Goal: Use online tool/utility: Utilize a website feature to perform a specific function

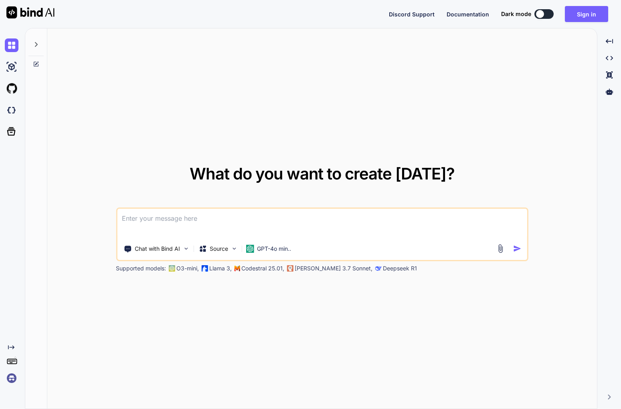
click at [175, 219] on textarea at bounding box center [321, 224] width 409 height 30
click at [504, 248] on img at bounding box center [500, 248] width 9 height 9
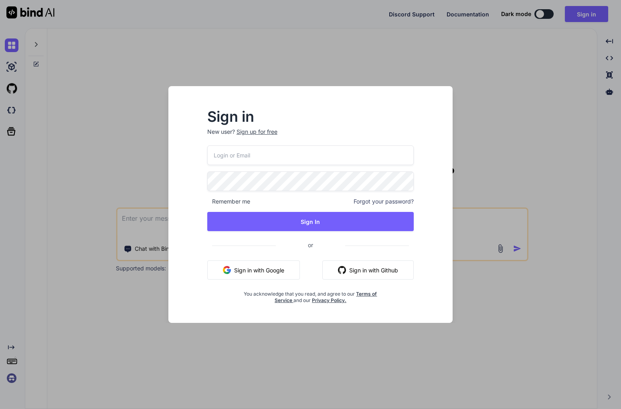
click at [254, 269] on button "Sign in with Google" at bounding box center [253, 269] width 93 height 19
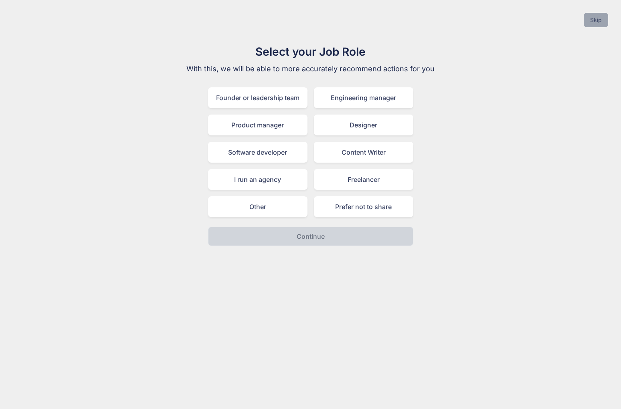
click at [598, 14] on button "Skip" at bounding box center [595, 20] width 24 height 14
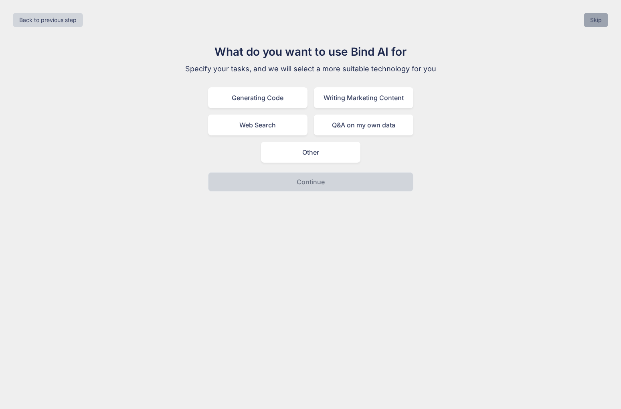
click at [602, 18] on button "Skip" at bounding box center [595, 20] width 24 height 14
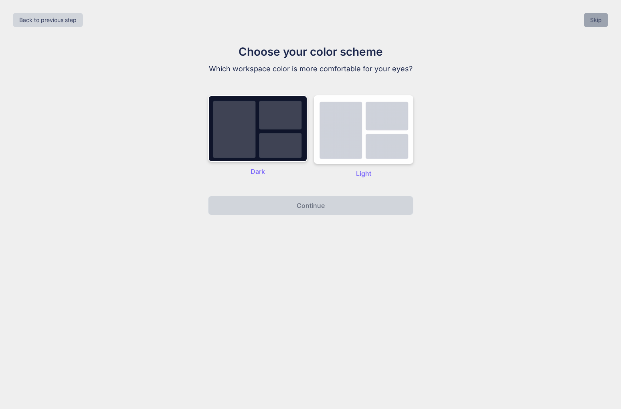
click at [602, 18] on button "Skip" at bounding box center [595, 20] width 24 height 14
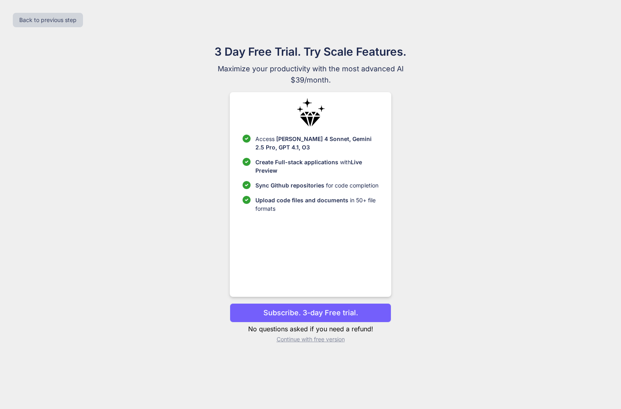
click at [602, 18] on div "Back to previous step" at bounding box center [310, 19] width 608 height 27
click at [30, 21] on button "Back to previous step" at bounding box center [48, 20] width 70 height 14
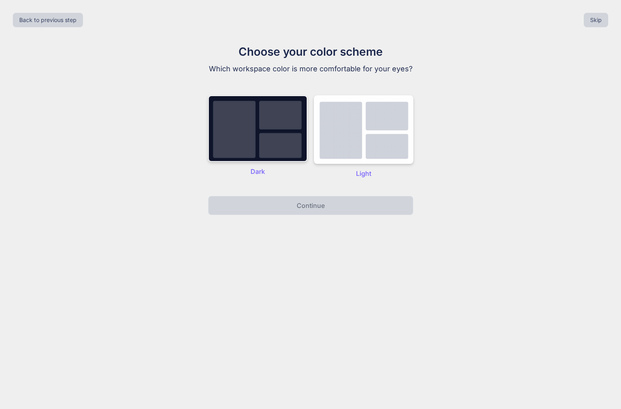
click at [284, 120] on img at bounding box center [257, 128] width 99 height 66
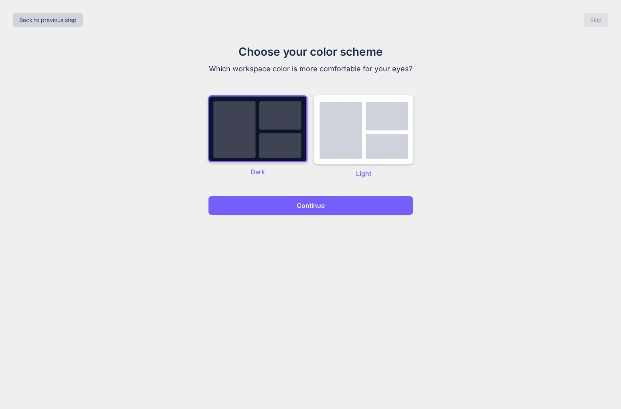
click at [349, 209] on button "Continue" at bounding box center [310, 205] width 205 height 19
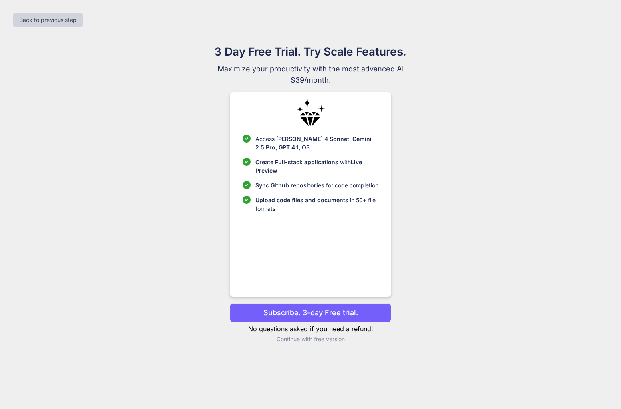
click at [300, 336] on p "Continue with free version" at bounding box center [310, 339] width 161 height 8
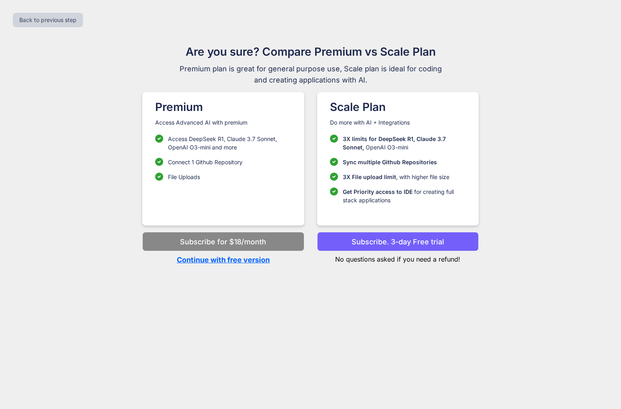
click at [254, 263] on p "Continue with free version" at bounding box center [222, 259] width 161 height 11
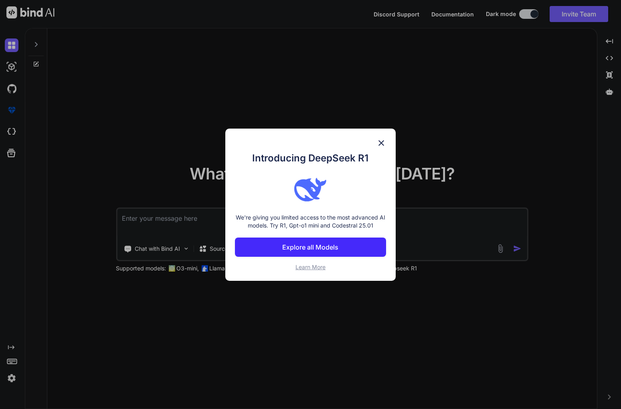
click at [385, 143] on img at bounding box center [381, 143] width 10 height 10
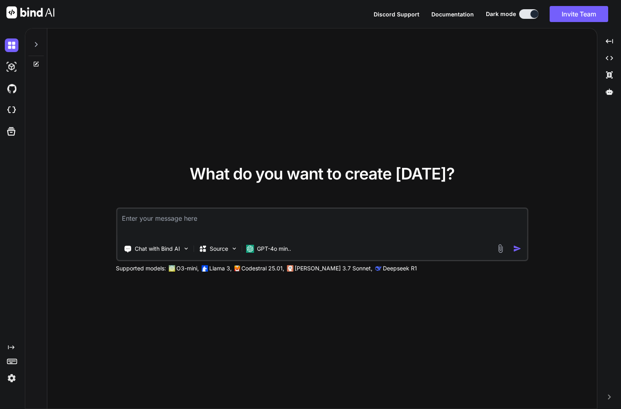
click at [502, 248] on img at bounding box center [500, 248] width 9 height 9
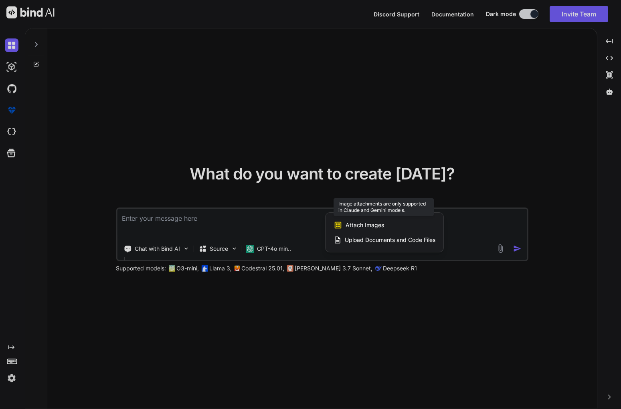
click at [382, 228] on span "Attach Images" at bounding box center [364, 225] width 38 height 8
click at [359, 226] on span "Attach Images" at bounding box center [364, 225] width 38 height 8
click at [368, 234] on div "Upload Documents and Code Files" at bounding box center [384, 240] width 102 height 14
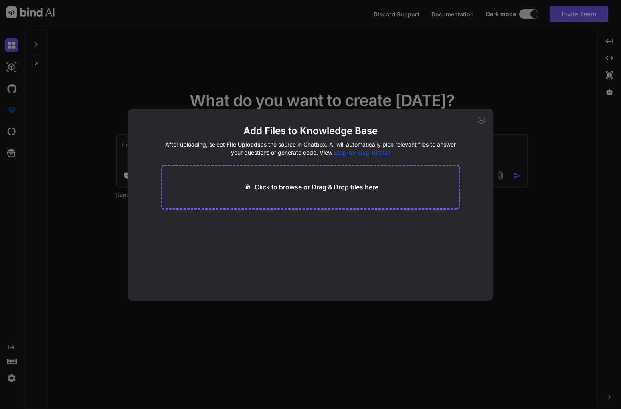
type textarea "x"
click at [329, 187] on p "Click to browse or Drag & Drop files here" at bounding box center [316, 187] width 124 height 10
type input "C:\fakepath\DOC-20250404-WA0222..pdf"
click at [482, 119] on icon at bounding box center [480, 120] width 7 height 7
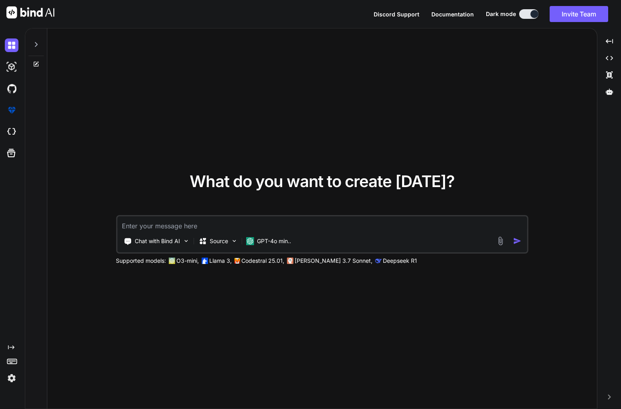
click at [364, 93] on div "What do you want to create [DATE]? Chat with Bind AI Source GPT-4o min.. Suppor…" at bounding box center [321, 218] width 549 height 381
click at [502, 239] on img at bounding box center [500, 240] width 9 height 9
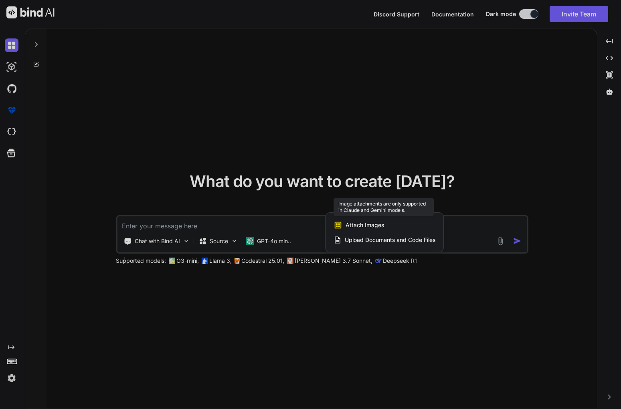
click at [367, 226] on span "Attach Images" at bounding box center [364, 225] width 38 height 8
click at [365, 242] on span "Upload Documents and Code Files" at bounding box center [390, 240] width 91 height 8
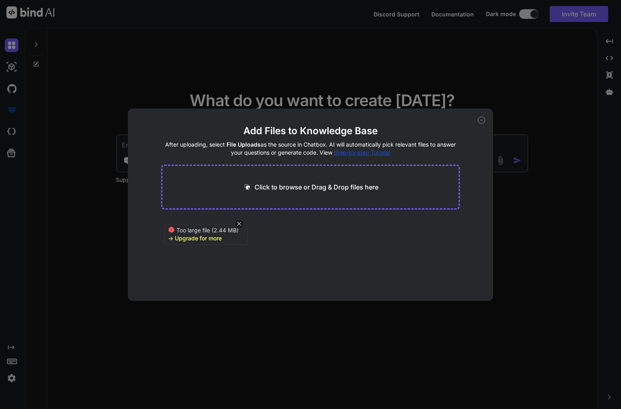
click at [296, 189] on p "Click to browse or Drag & Drop files here" at bounding box center [316, 187] width 124 height 10
click at [304, 188] on p "Click to browse or Drag & Drop files here" at bounding box center [316, 187] width 124 height 10
click at [480, 121] on icon at bounding box center [480, 120] width 7 height 7
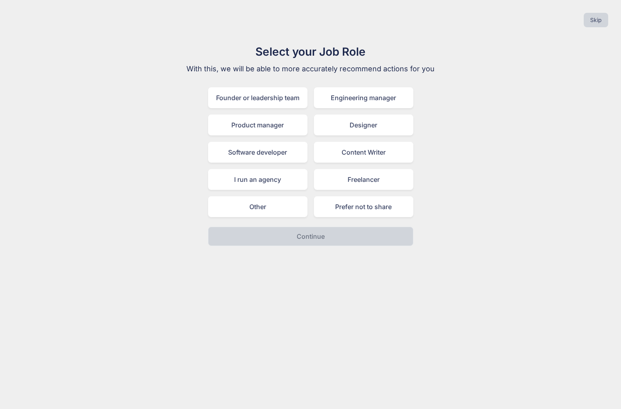
type textarea "x"
